Goal: Task Accomplishment & Management: Complete application form

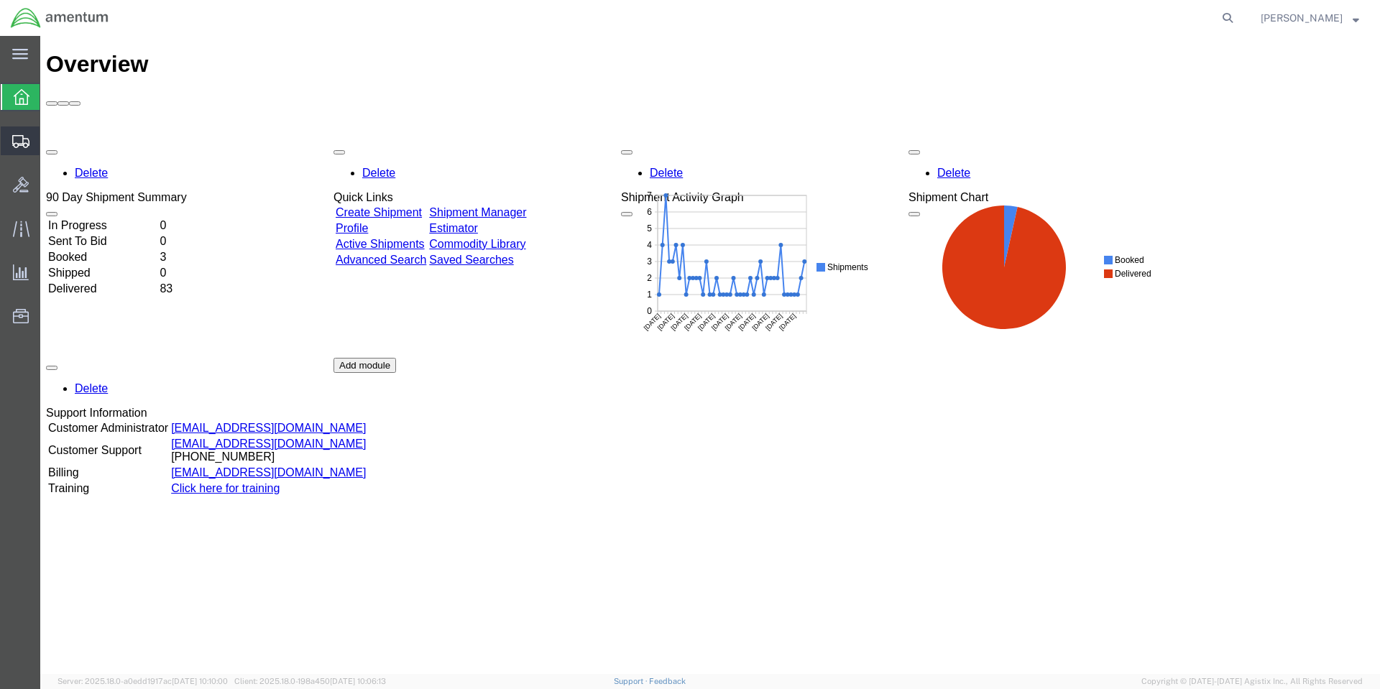
click at [0, 0] on span "Create Shipment" at bounding box center [0, 0] width 0 height 0
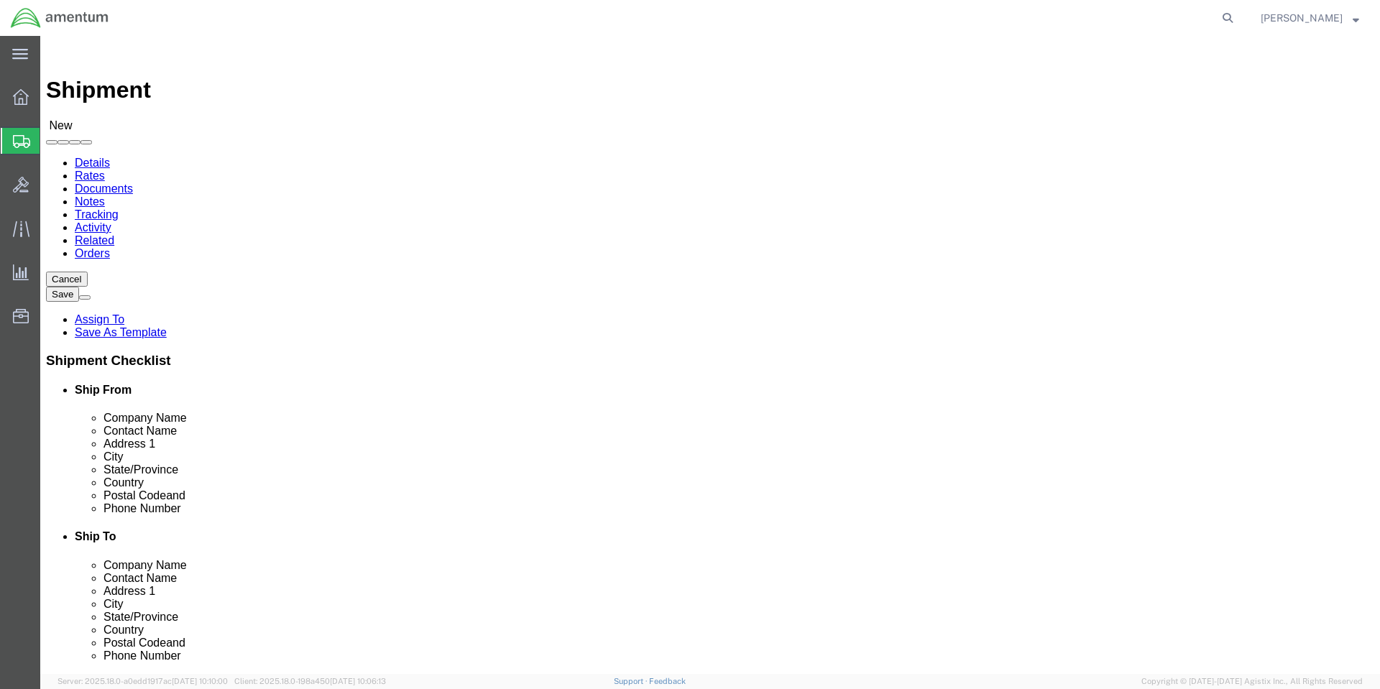
select select
select select "MYPROFILE"
select select "CA"
click input "text"
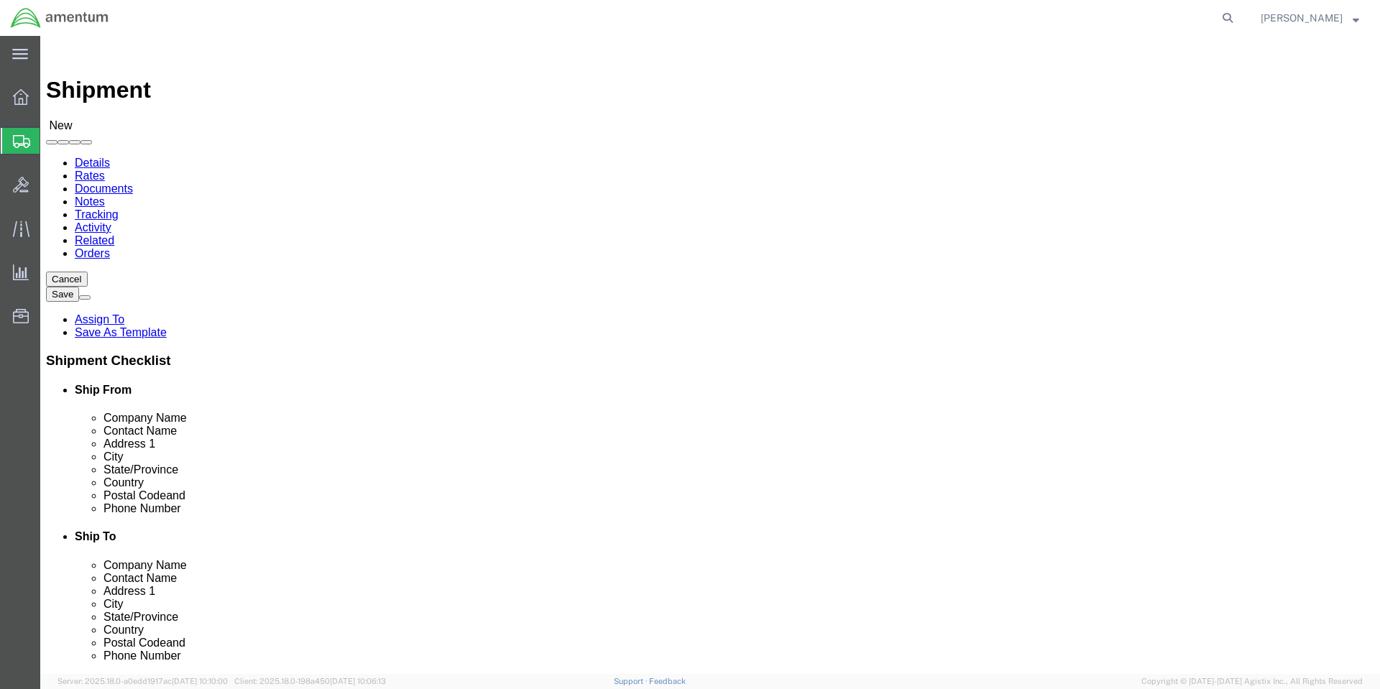
click input "text"
click input "Boeing Dist Inc- Dallas"
type input "Boeing Dist Inc- Dallas CMC"
click input "text"
type input "Returns"
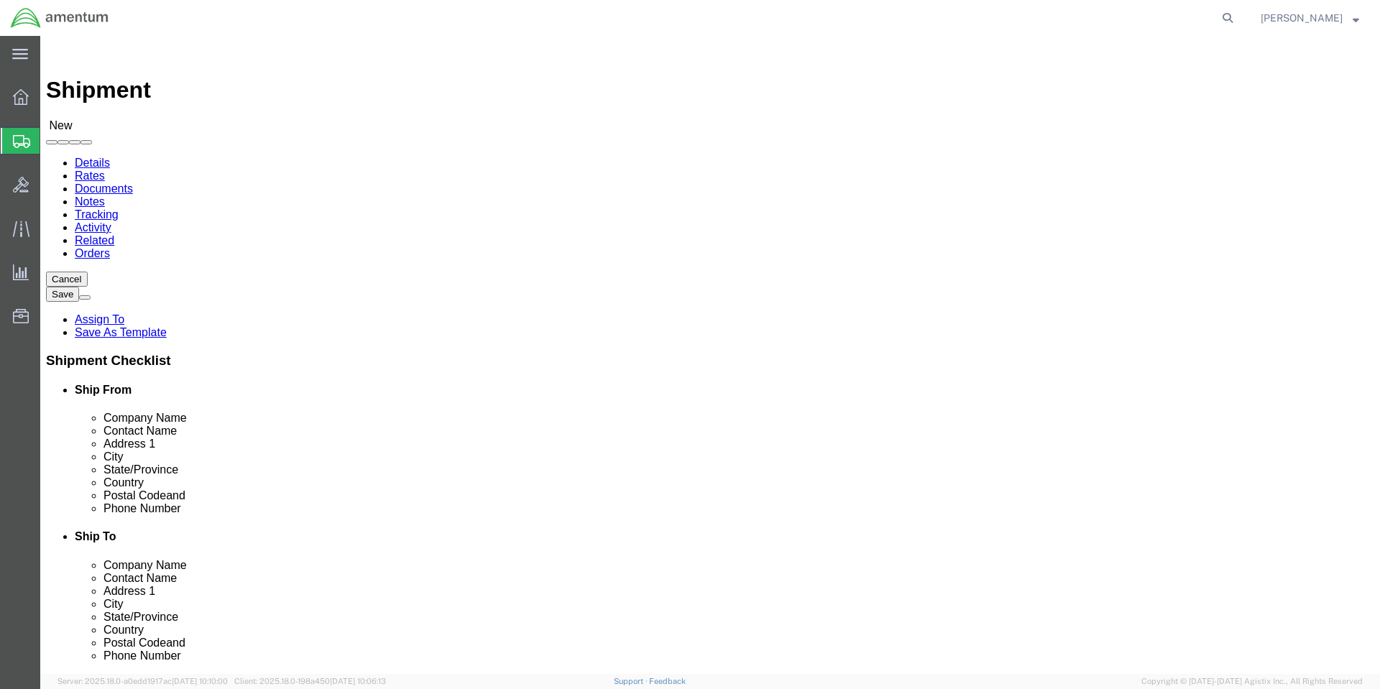
type input "100 South Royal lane"
type input "Coppell"
click input "Postal Code"
type input "75019"
drag, startPoint x: 764, startPoint y: 456, endPoint x: 719, endPoint y: 459, distance: 45.3
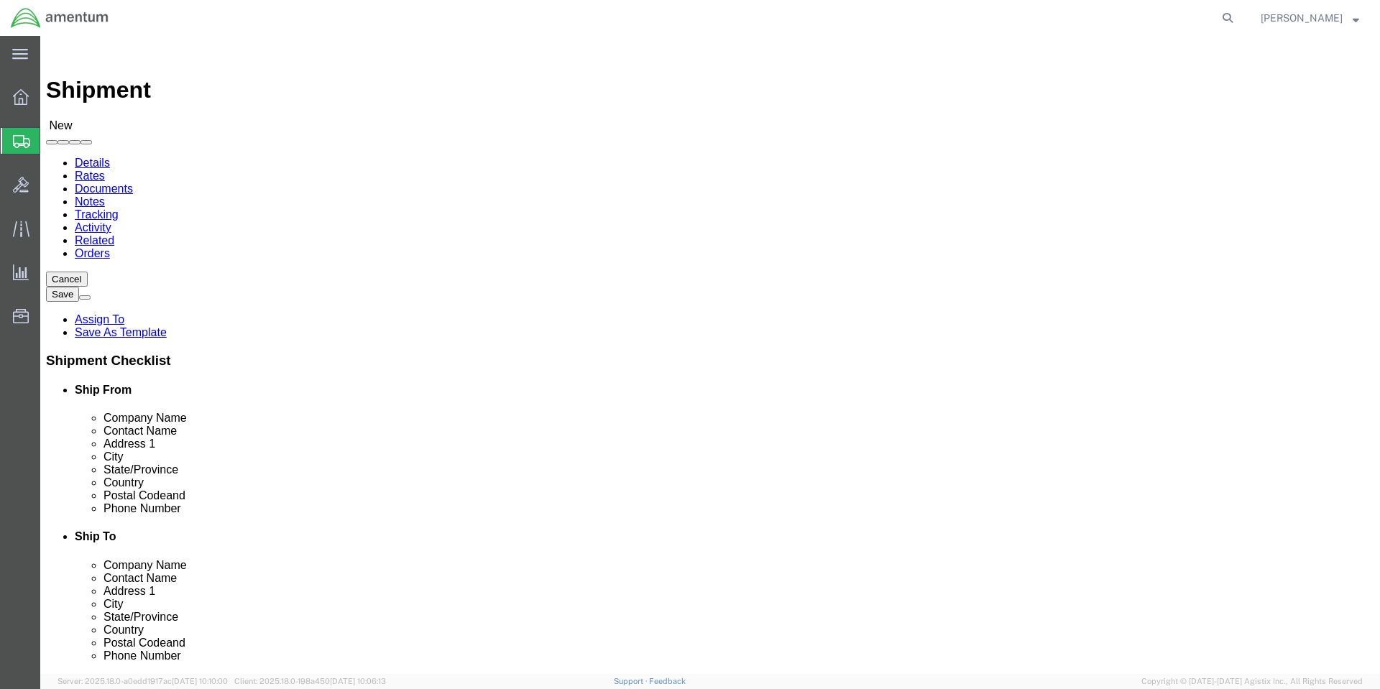
click div "75019"
type input "t"
click input "text"
type input "18002842551"
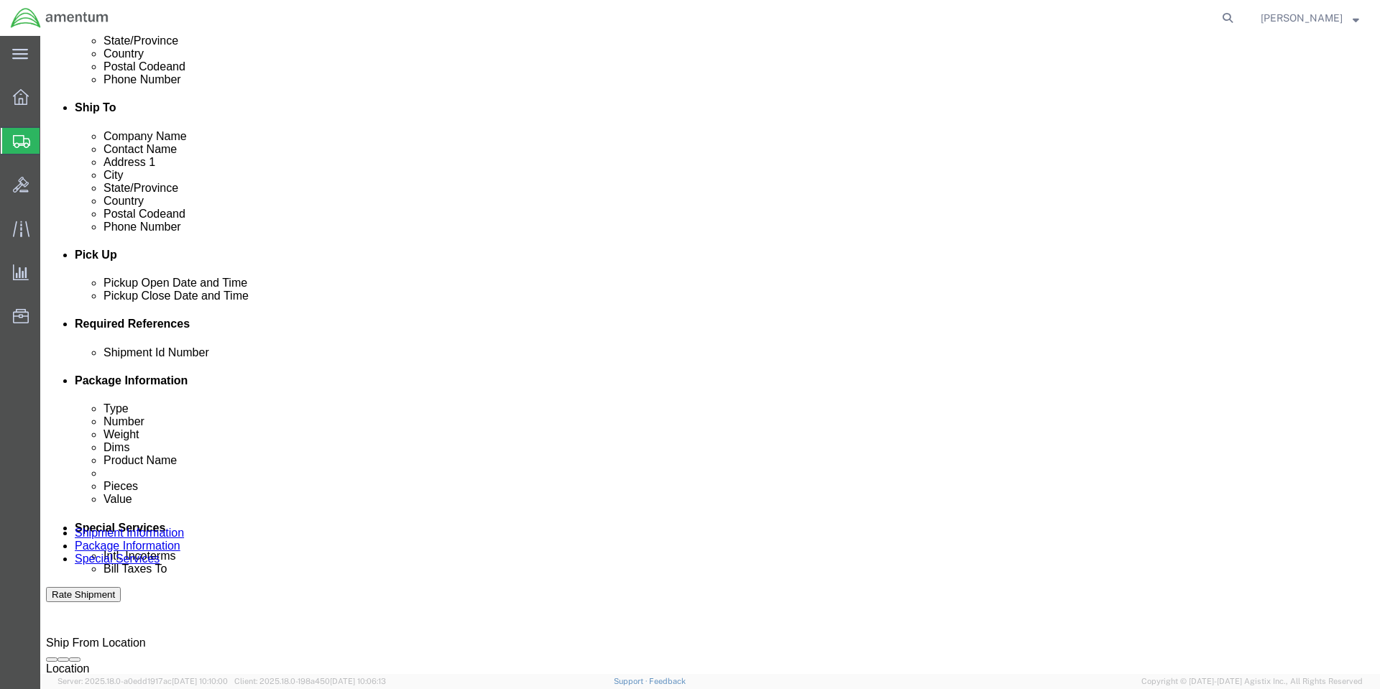
scroll to position [431, 0]
click input "text"
type input "1"
click button "Add reference"
click select "Select Account Type Activity ID Airline Appointment Number ASN Batch Request # …"
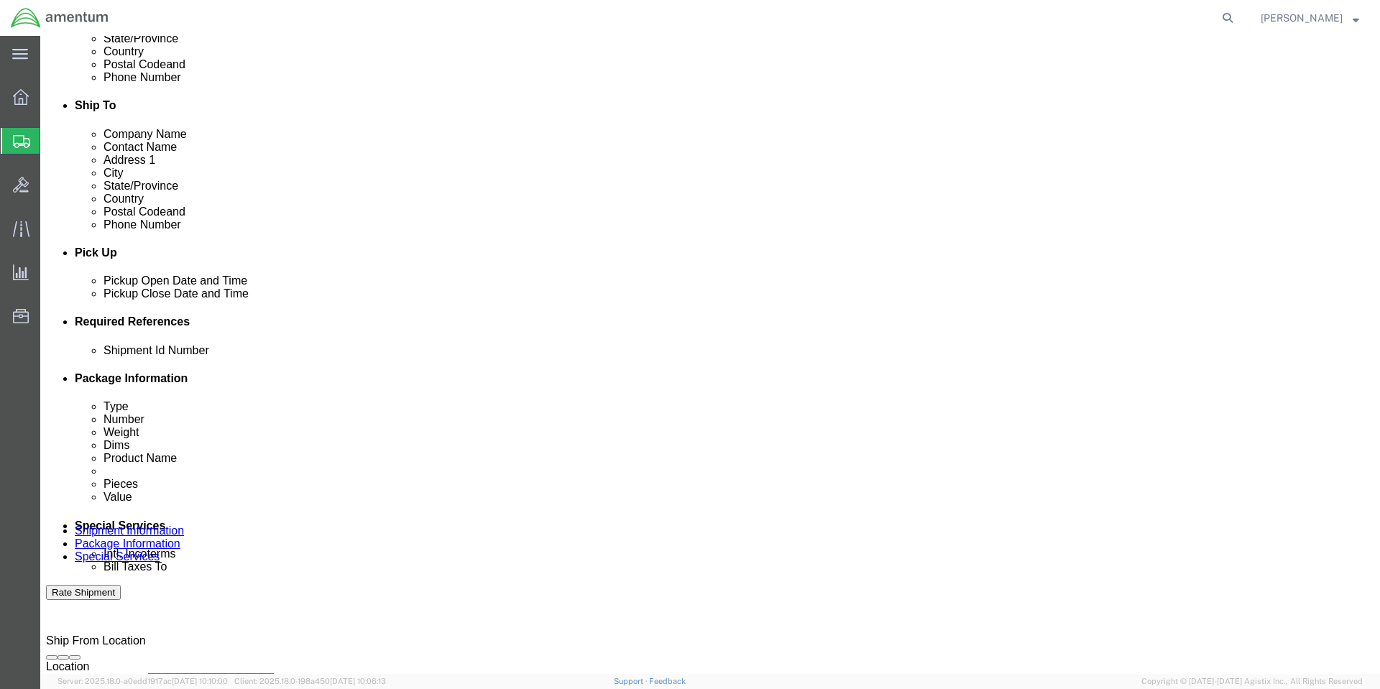
select select "RMA"
click select "Select Account Type Activity ID Airline Appointment Number ASN Batch Request # …"
click input "text"
click button "Add reference"
click select "Select Account Type Activity ID Airline Appointment Number ASN Batch Request # …"
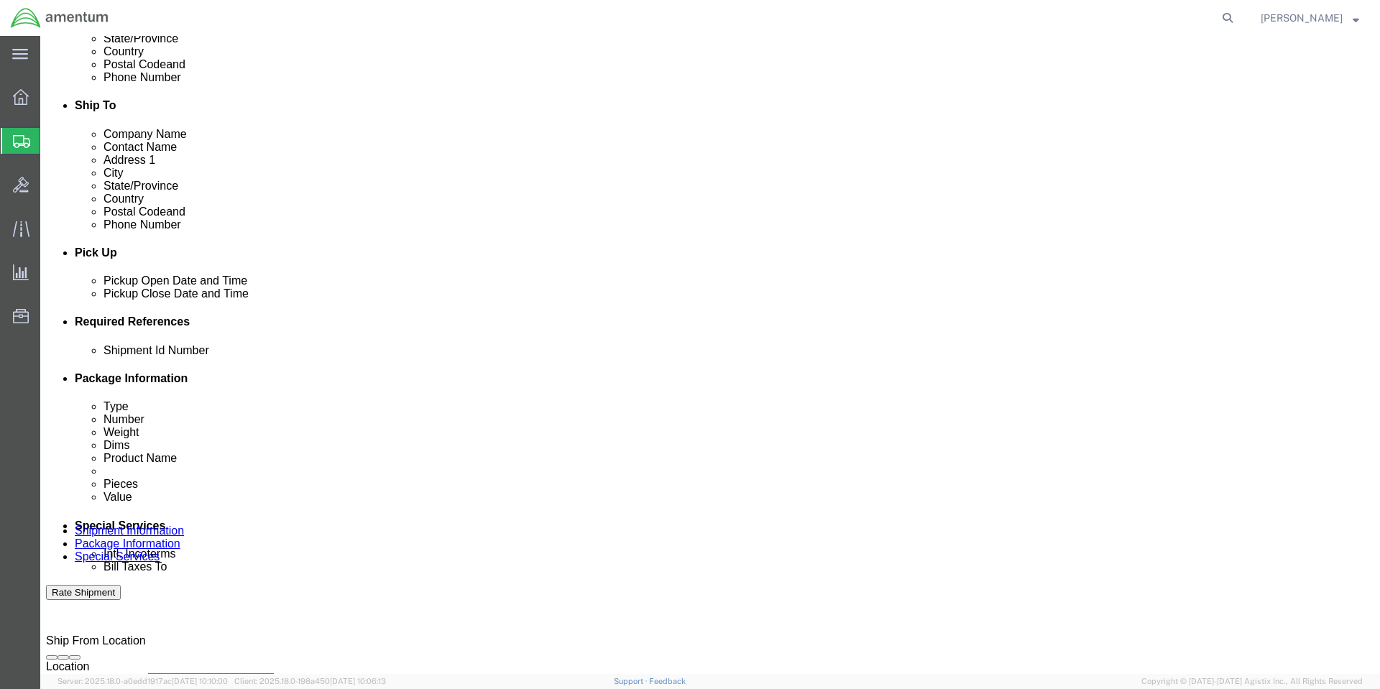
select select "PURCHORD"
click select "Select Account Type Activity ID Airline Appointment Number ASN Batch Request # …"
click input "text"
type input "DLAN020301"
click div "References Add reference"
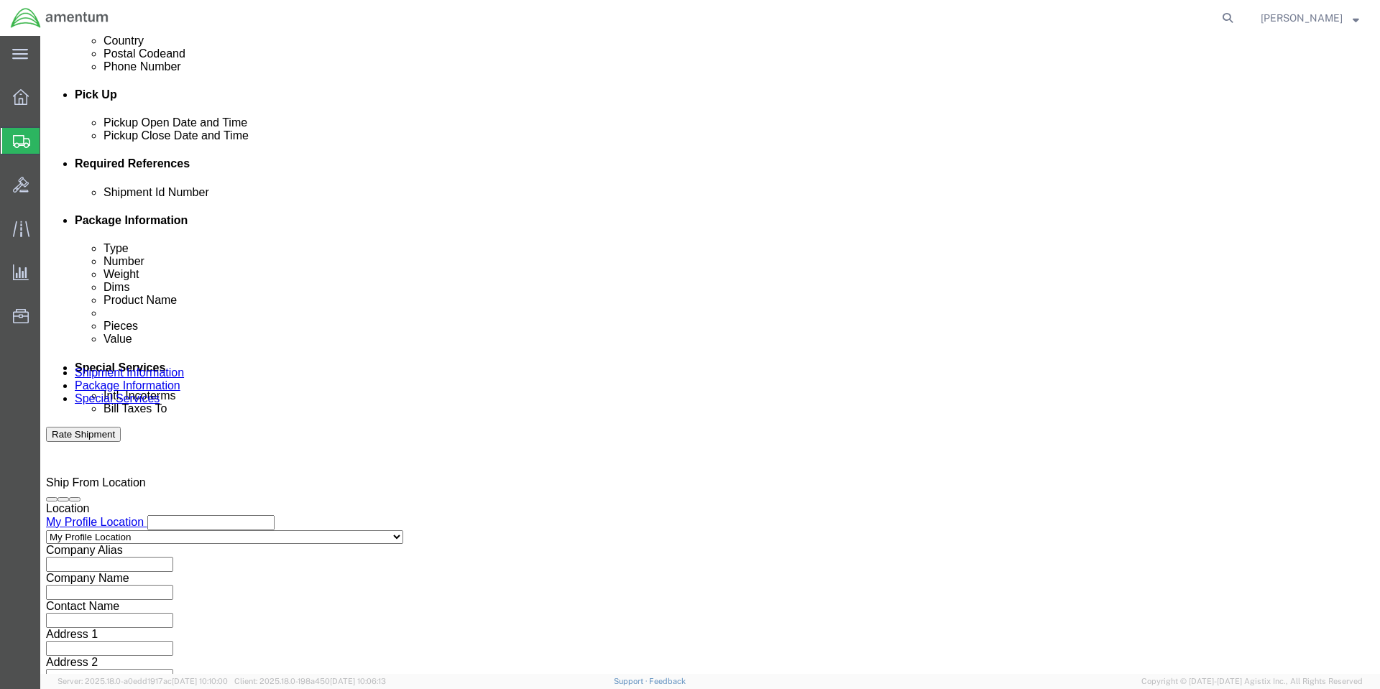
scroll to position [596, 0]
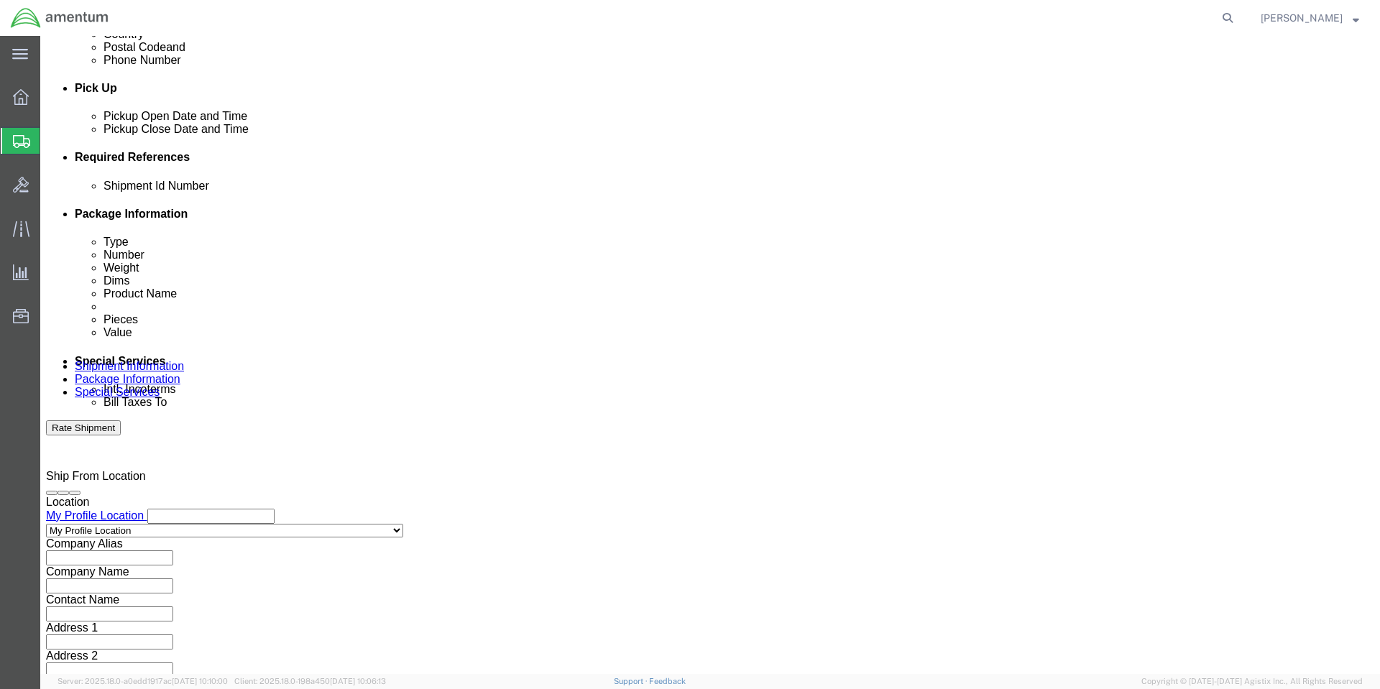
click button "Continue"
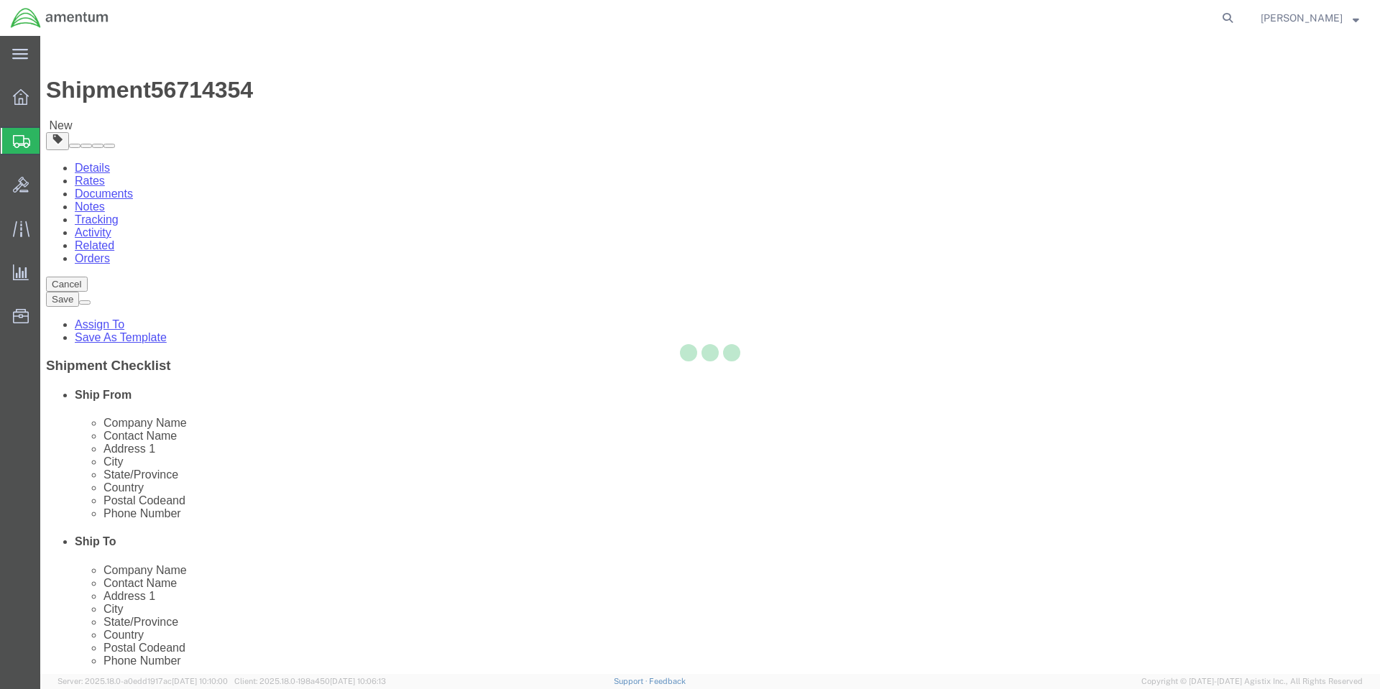
select select "CBOX"
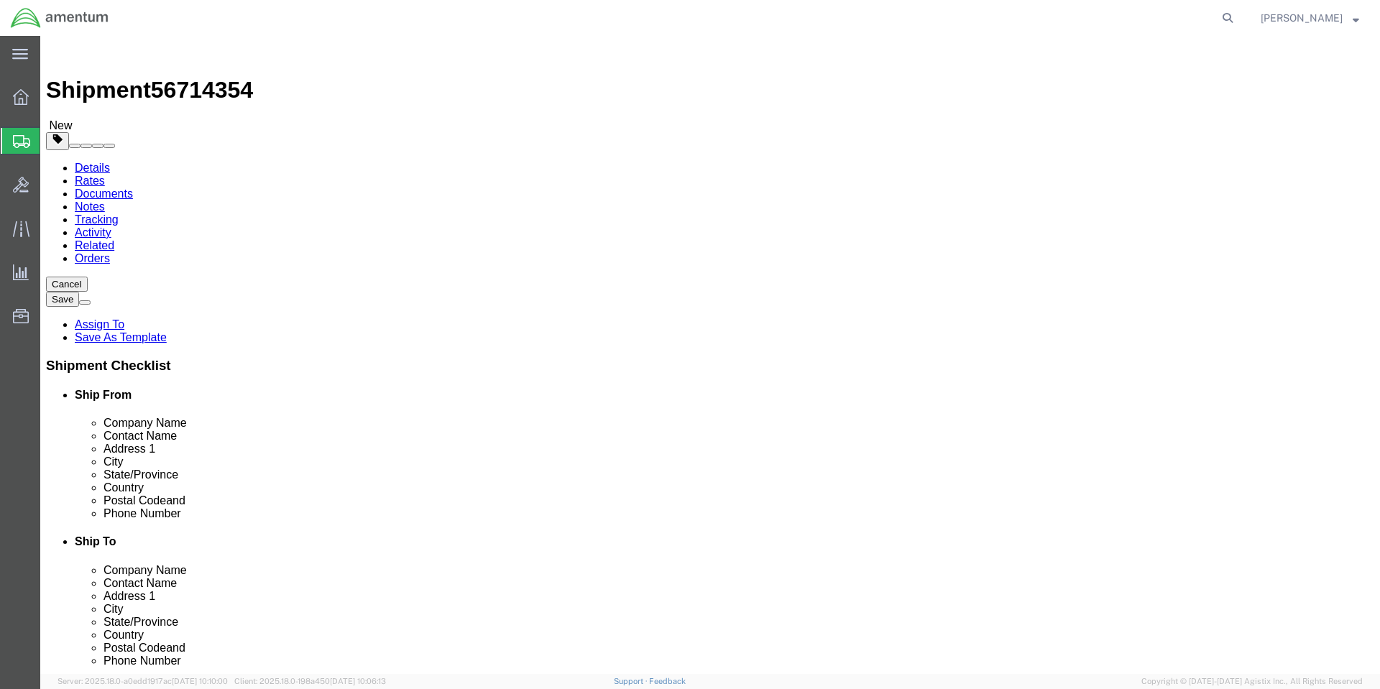
click input "text"
type input "22"
type input "14"
type input "10"
type input "23"
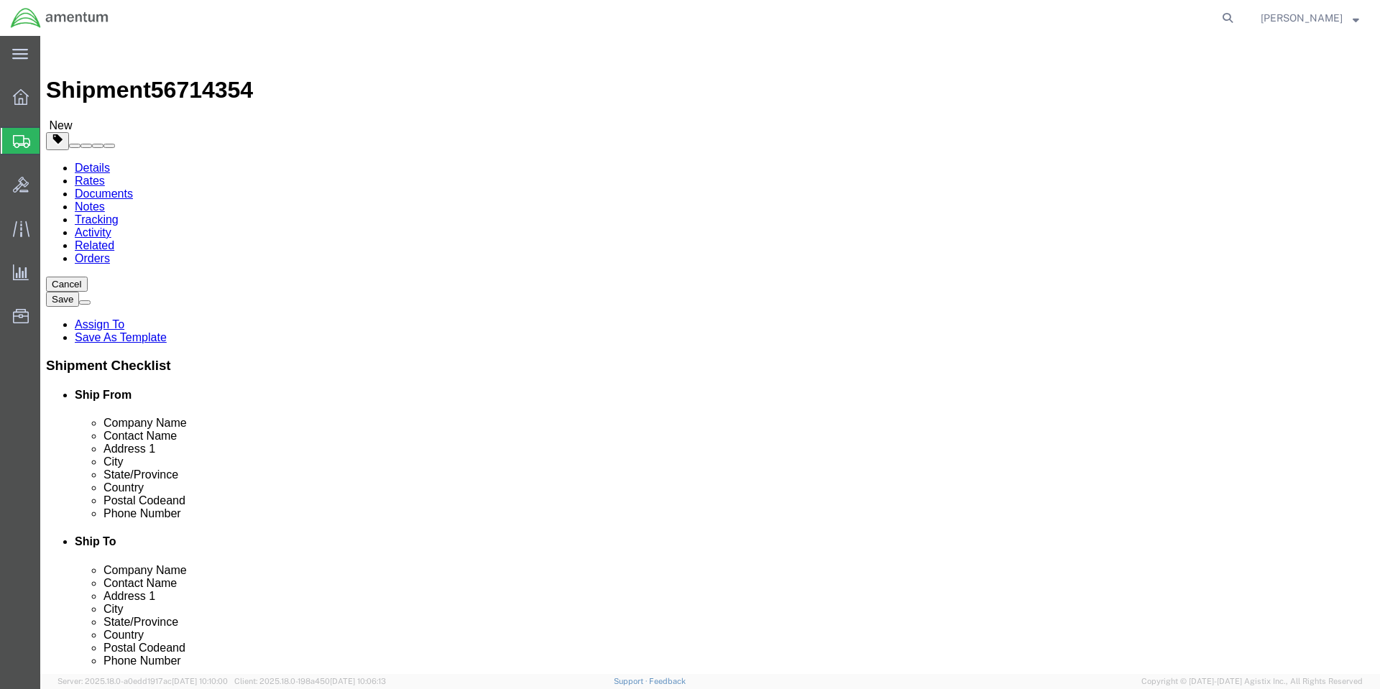
click link "Add Content"
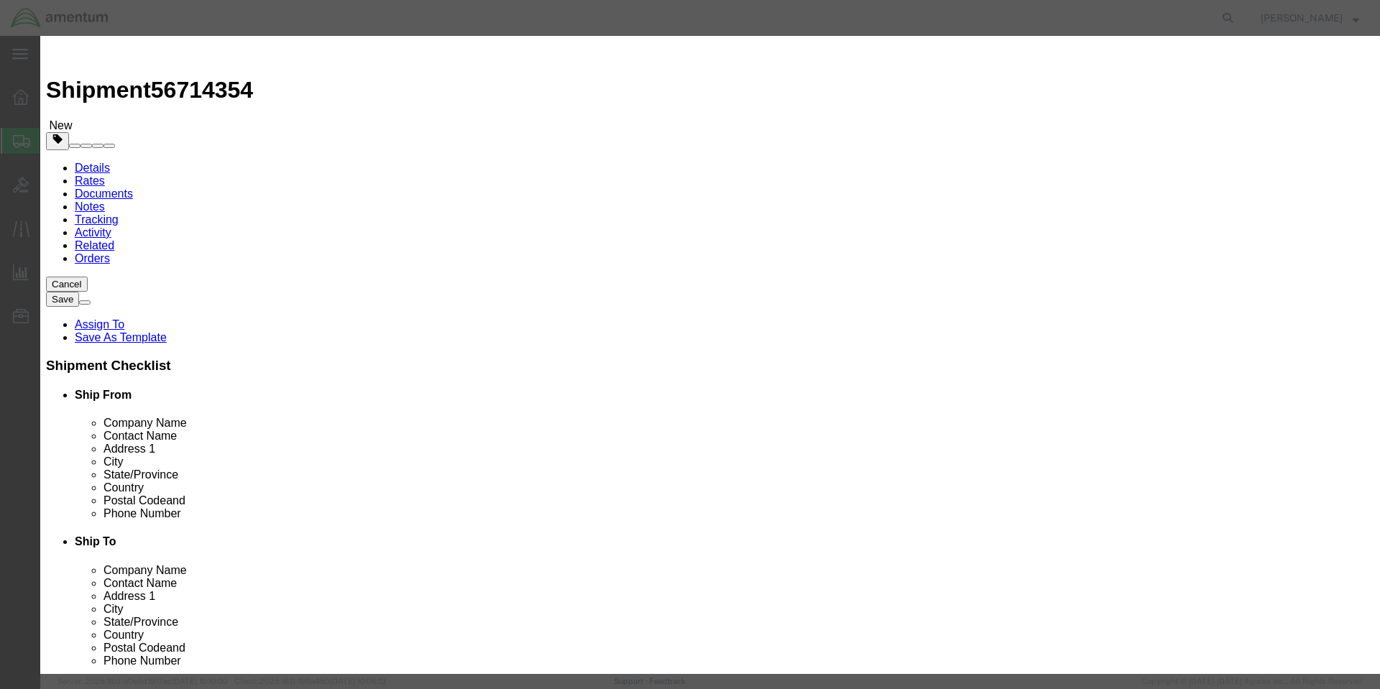
click input "text"
type input "v"
type input "VVP236"
click input "0"
type input "16"
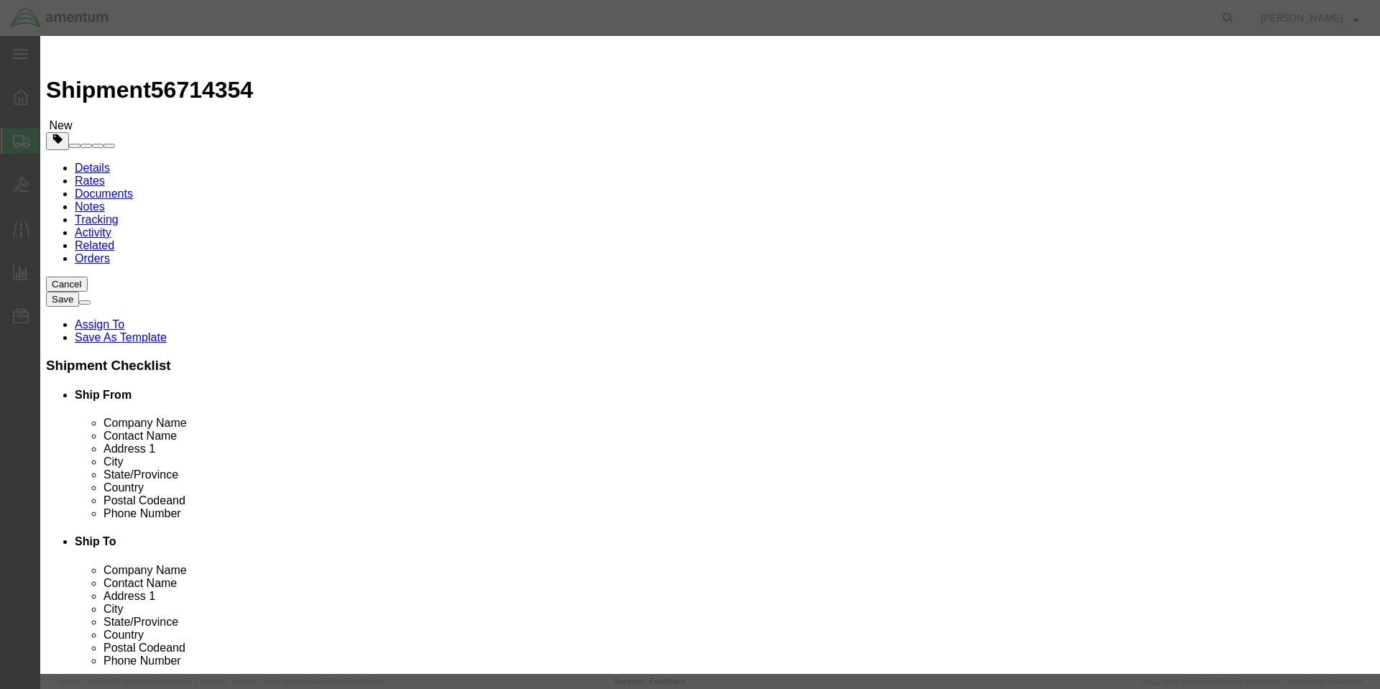
click input "text"
type input "328"
select select "USD"
click button "Save & Close"
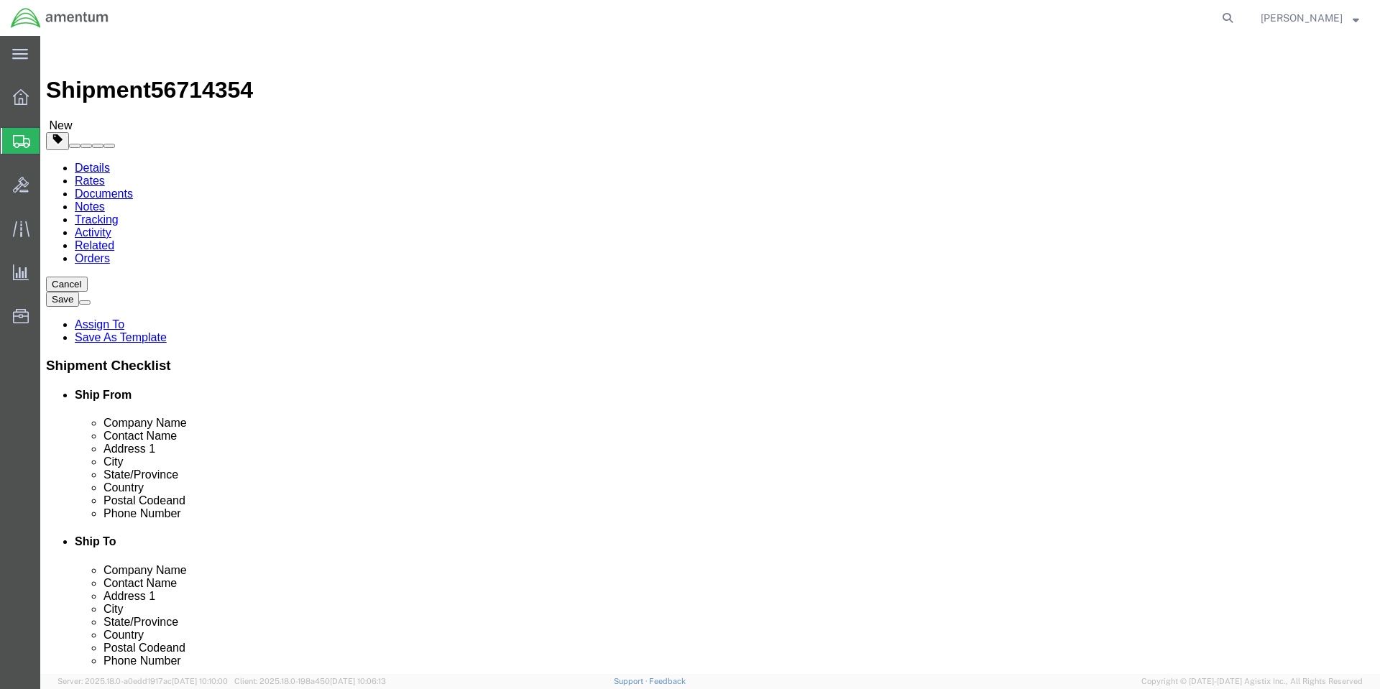
click button "Continue"
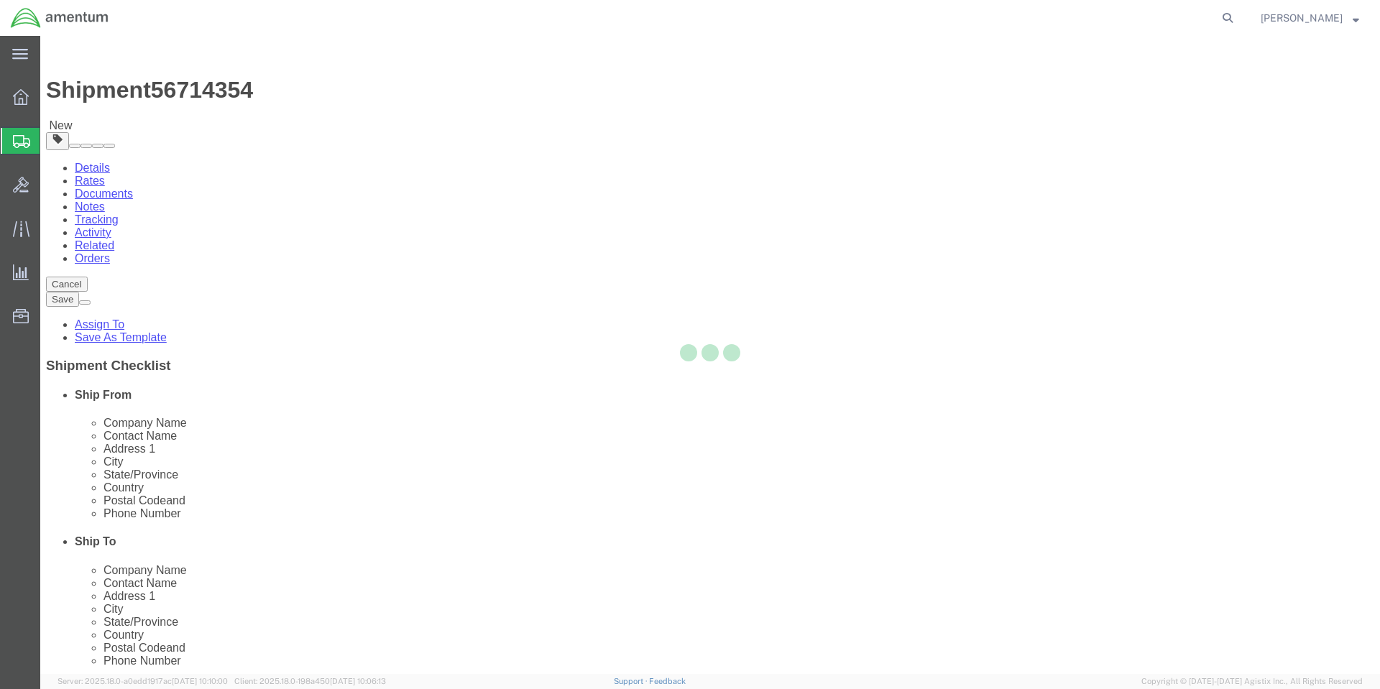
select select
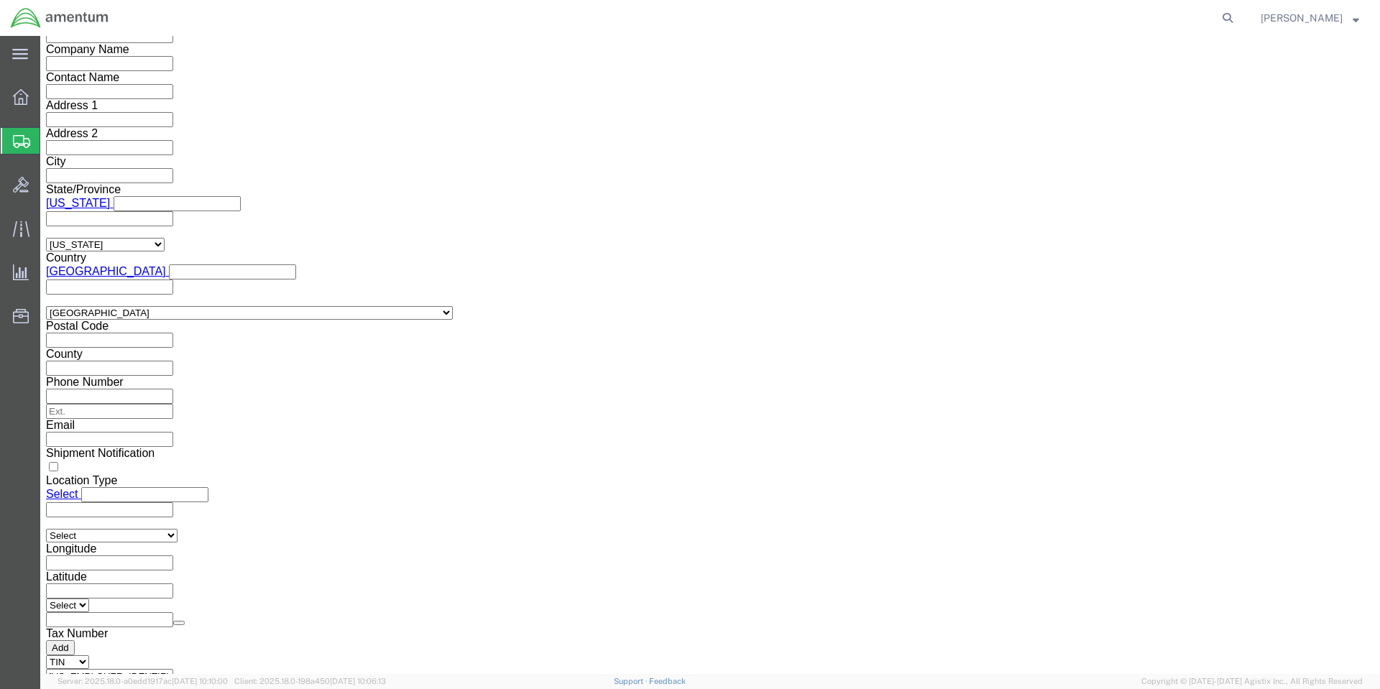
scroll to position [1384, 0]
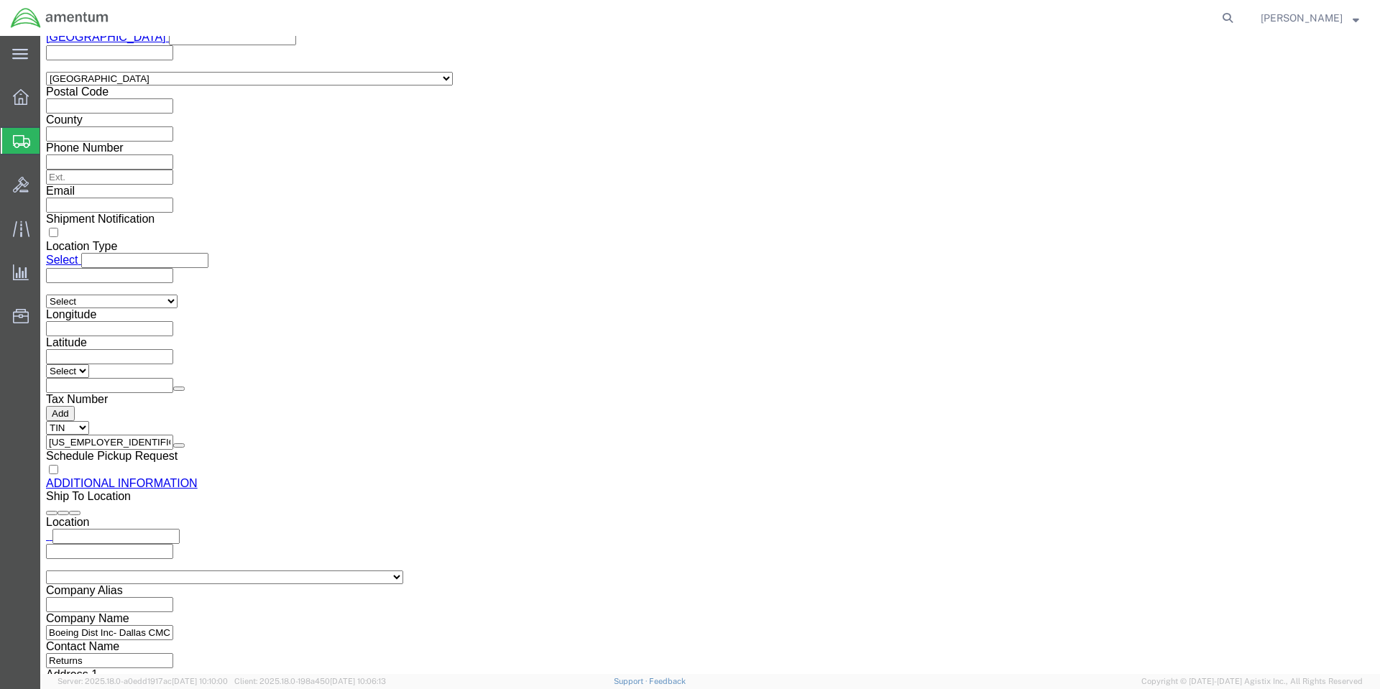
click button "Upload"
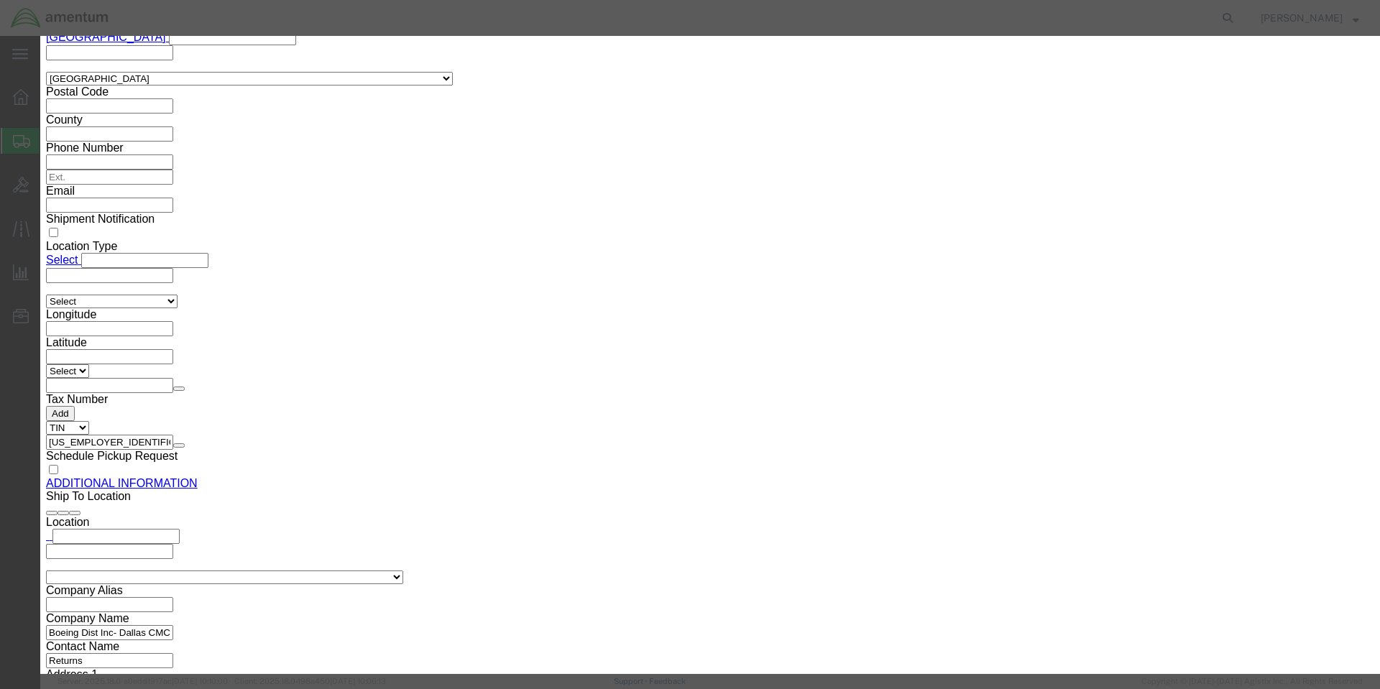
click button "Browse"
click button "Upload"
click icon "button"
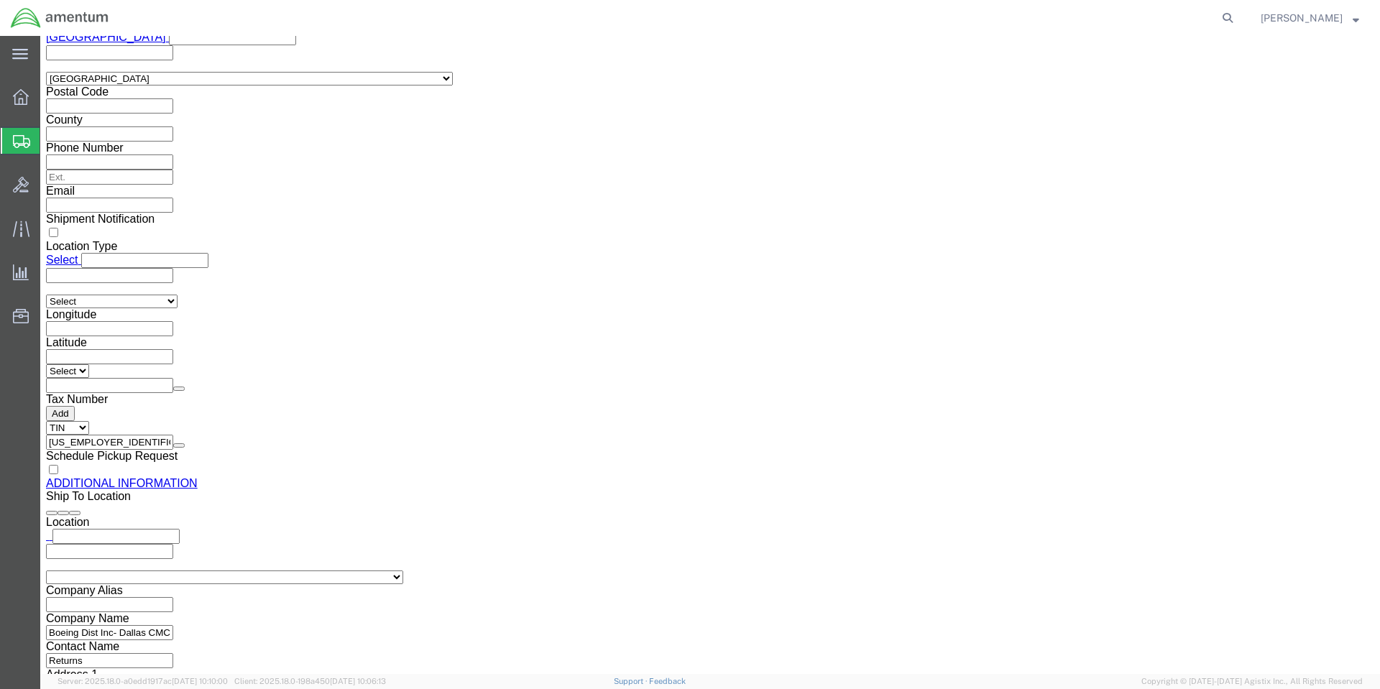
click div "DD1149 Details"
click button "Rate Shipment"
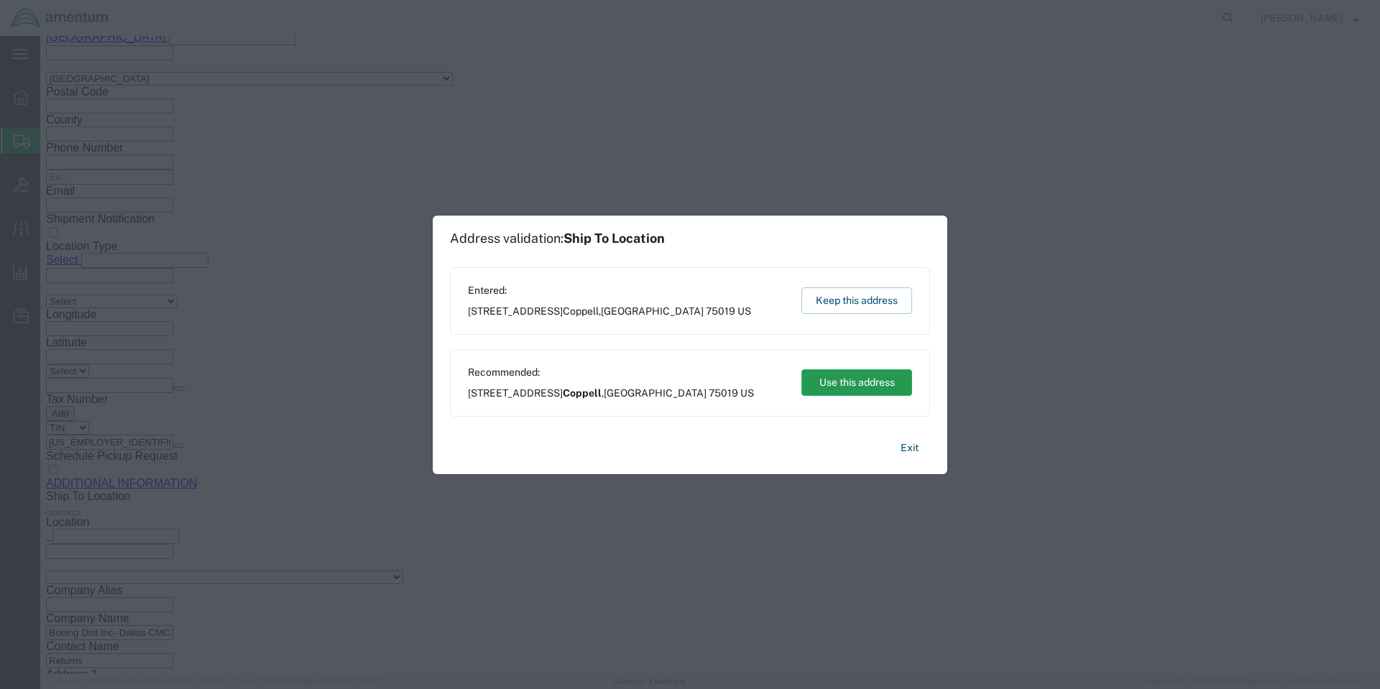
click at [854, 381] on button "Use this address" at bounding box center [856, 382] width 111 height 27
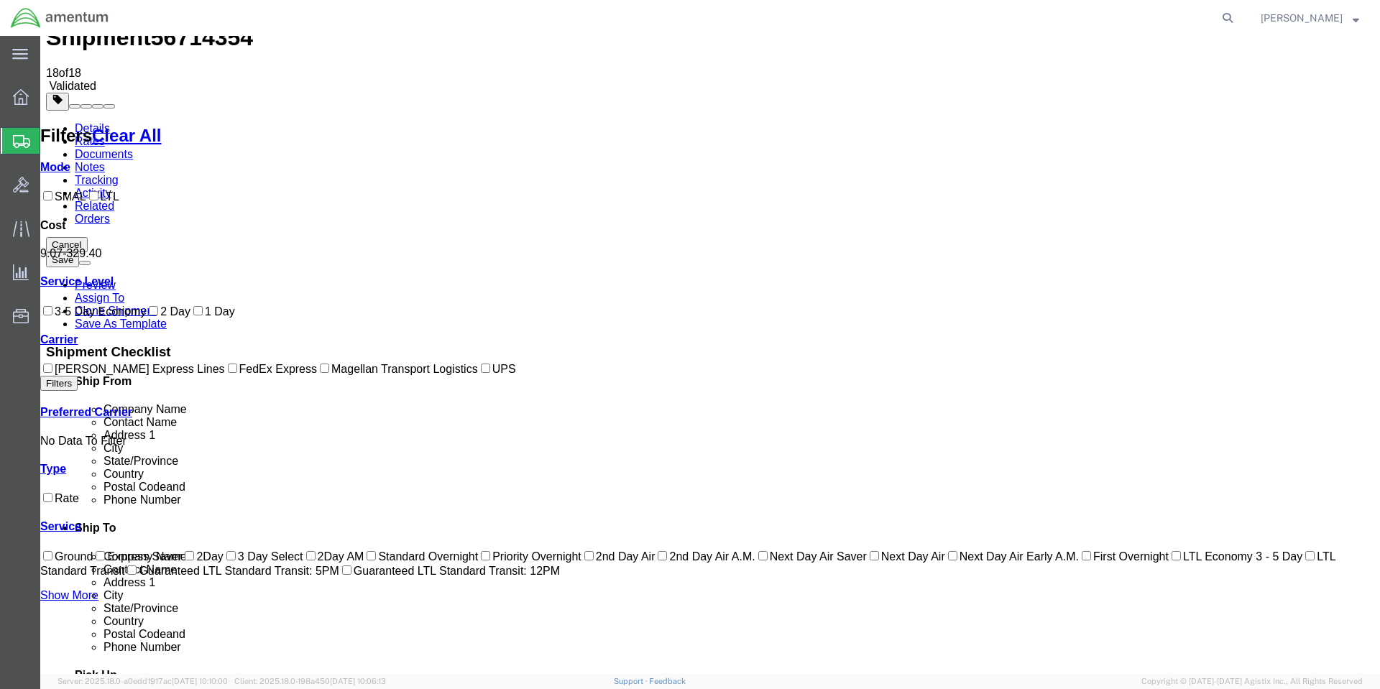
scroll to position [0, 0]
